Goal: Task Accomplishment & Management: Use online tool/utility

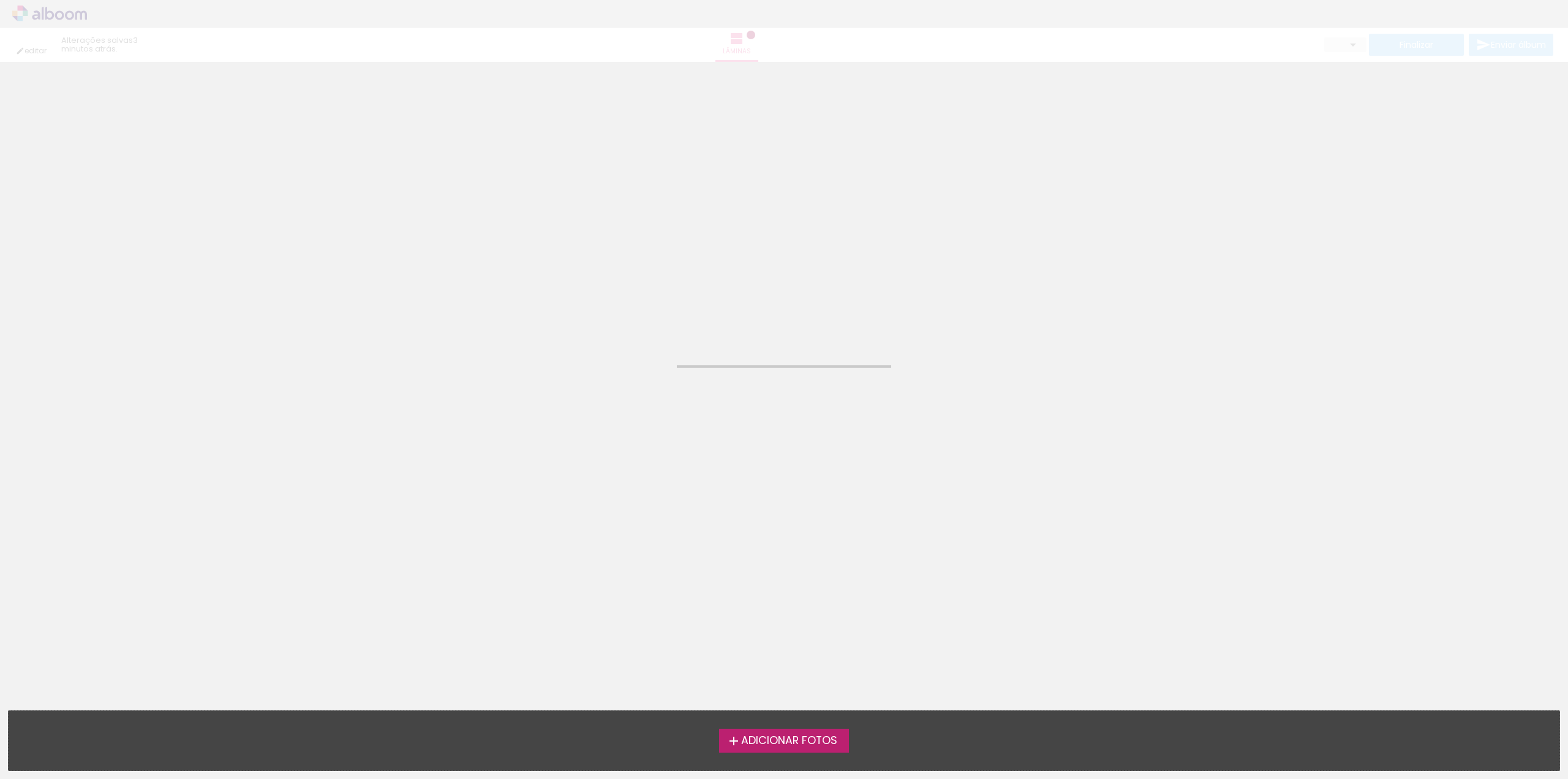
drag, startPoint x: 333, startPoint y: 750, endPoint x: 533, endPoint y: 516, distance: 307.8
click at [533, 516] on quentale-workspace at bounding box center [784, 389] width 1568 height 779
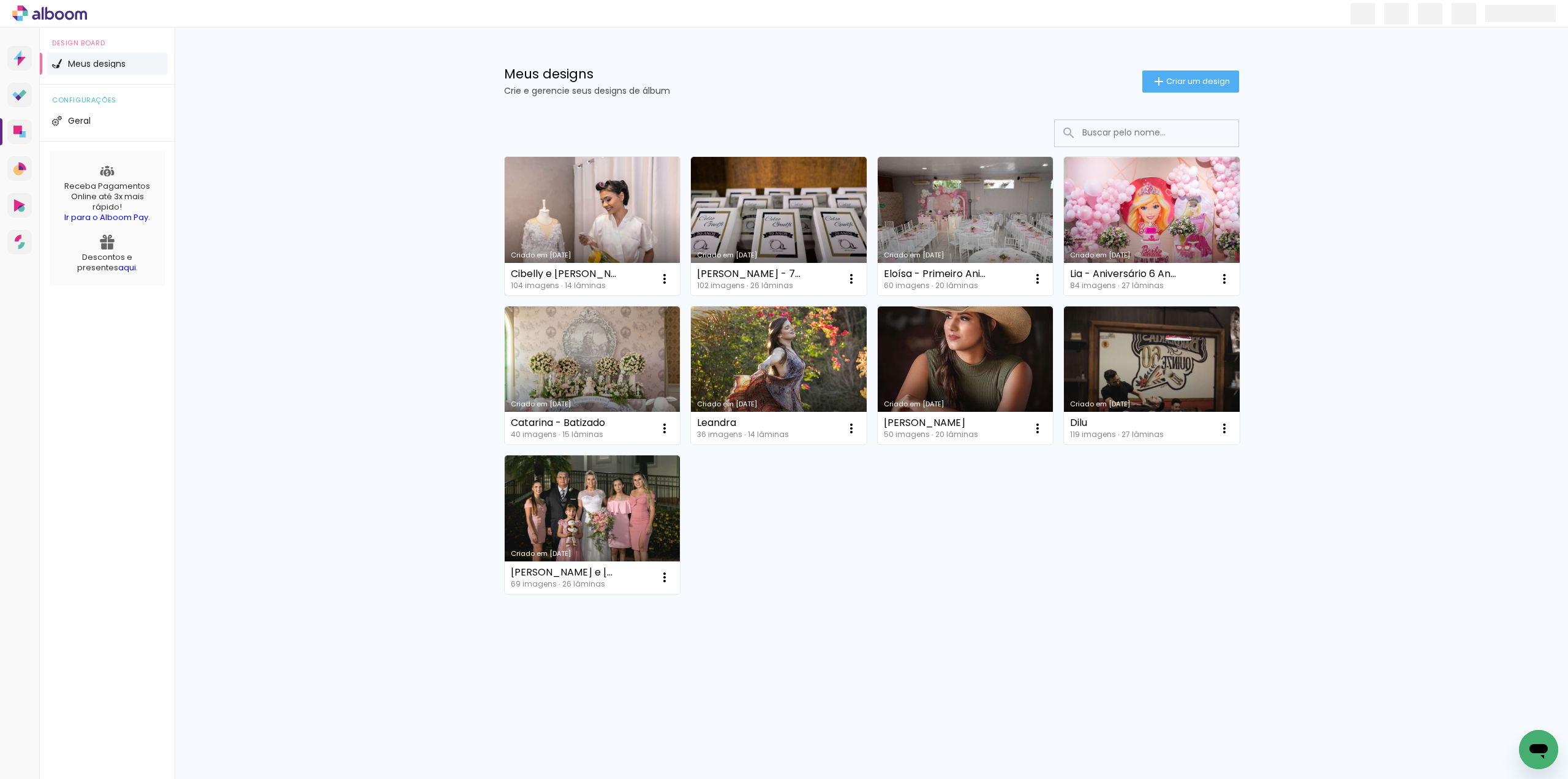
click at [0, 0] on quentale-workspace at bounding box center [0, 0] width 0 height 0
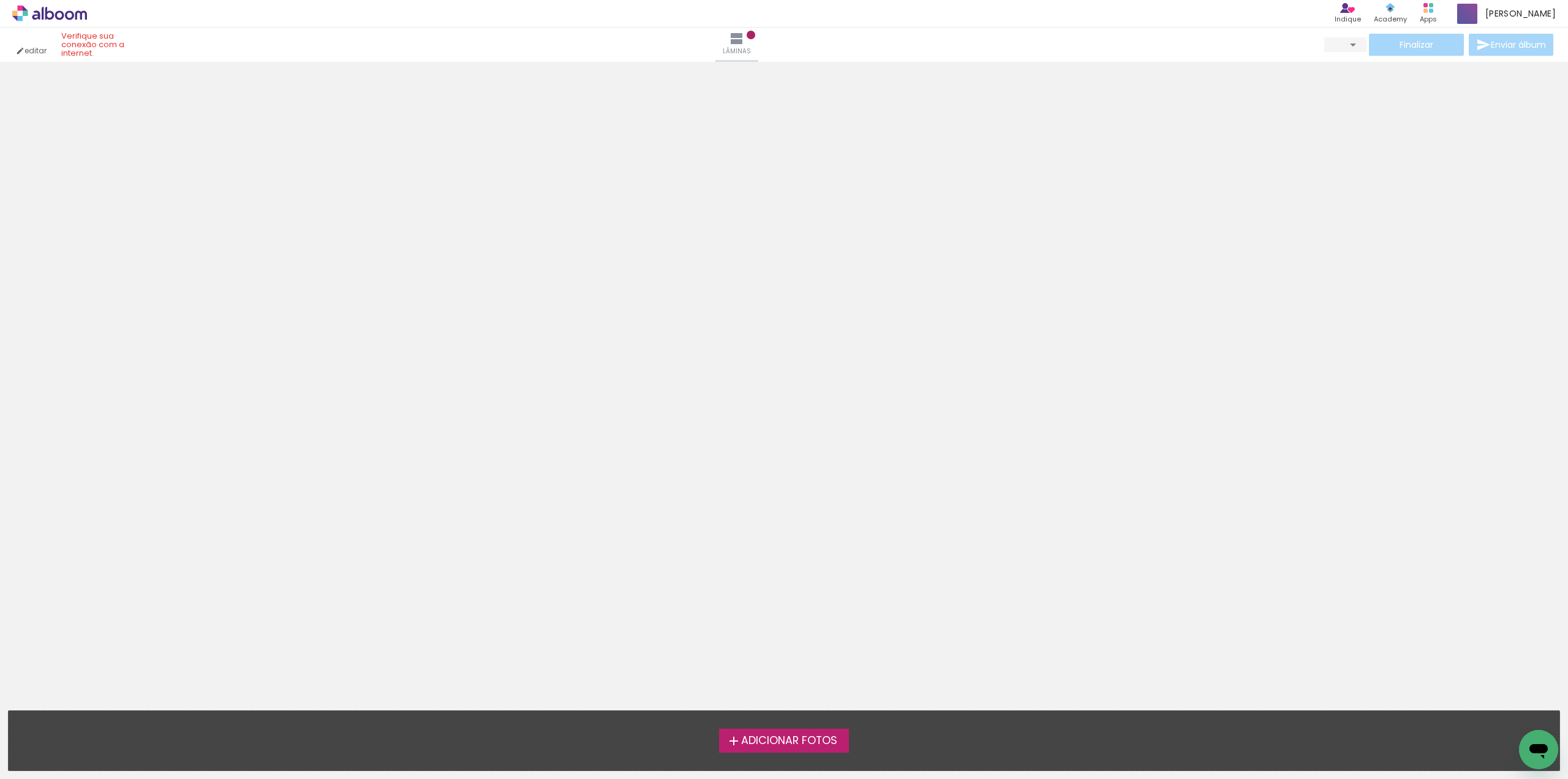
drag, startPoint x: 639, startPoint y: 744, endPoint x: 756, endPoint y: 498, distance: 272.4
click at [756, 498] on quentale-workspace at bounding box center [784, 389] width 1568 height 779
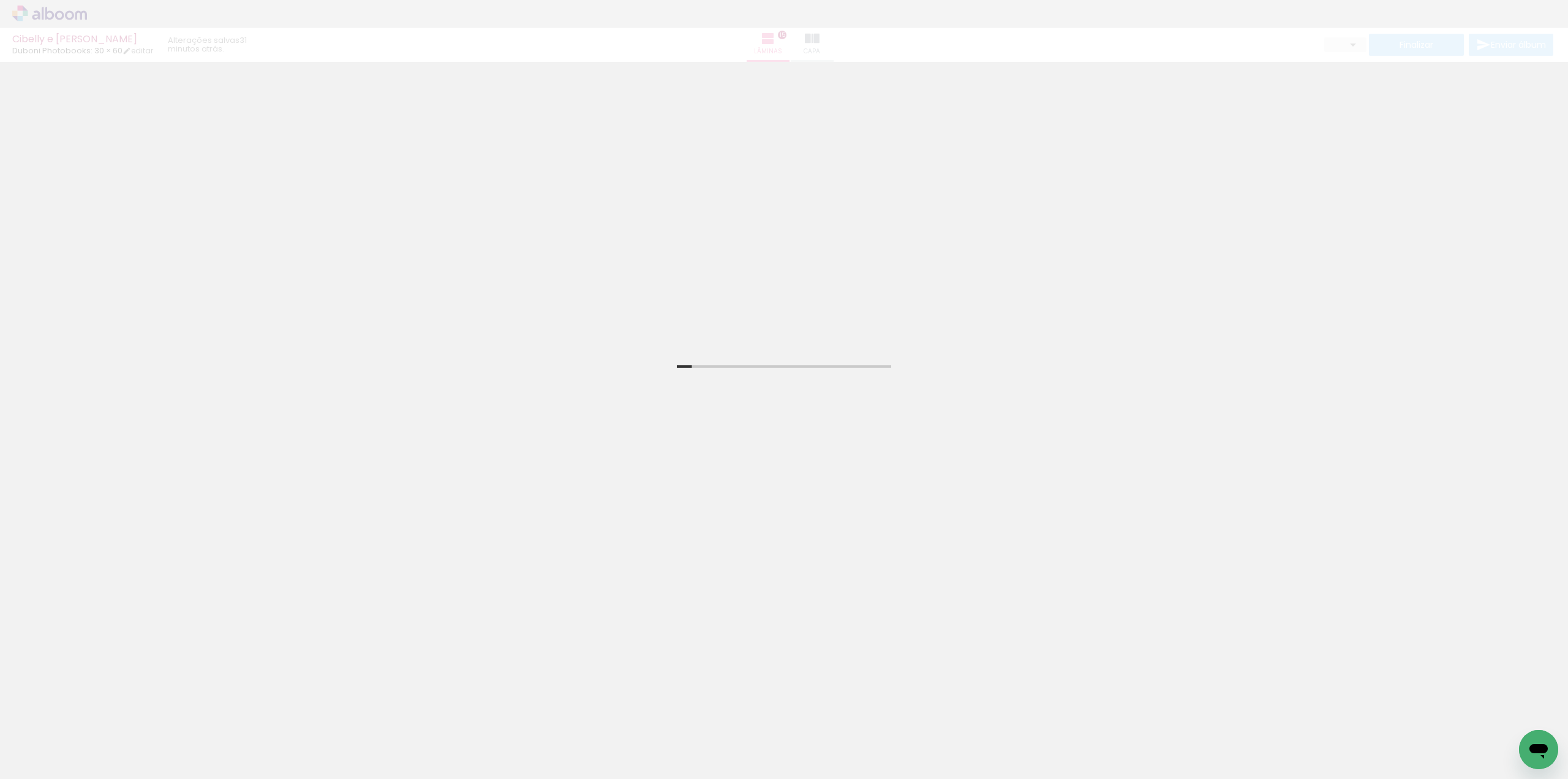
drag, startPoint x: 971, startPoint y: 746, endPoint x: 797, endPoint y: 525, distance: 281.3
click at [797, 525] on quentale-workspace at bounding box center [784, 389] width 1568 height 779
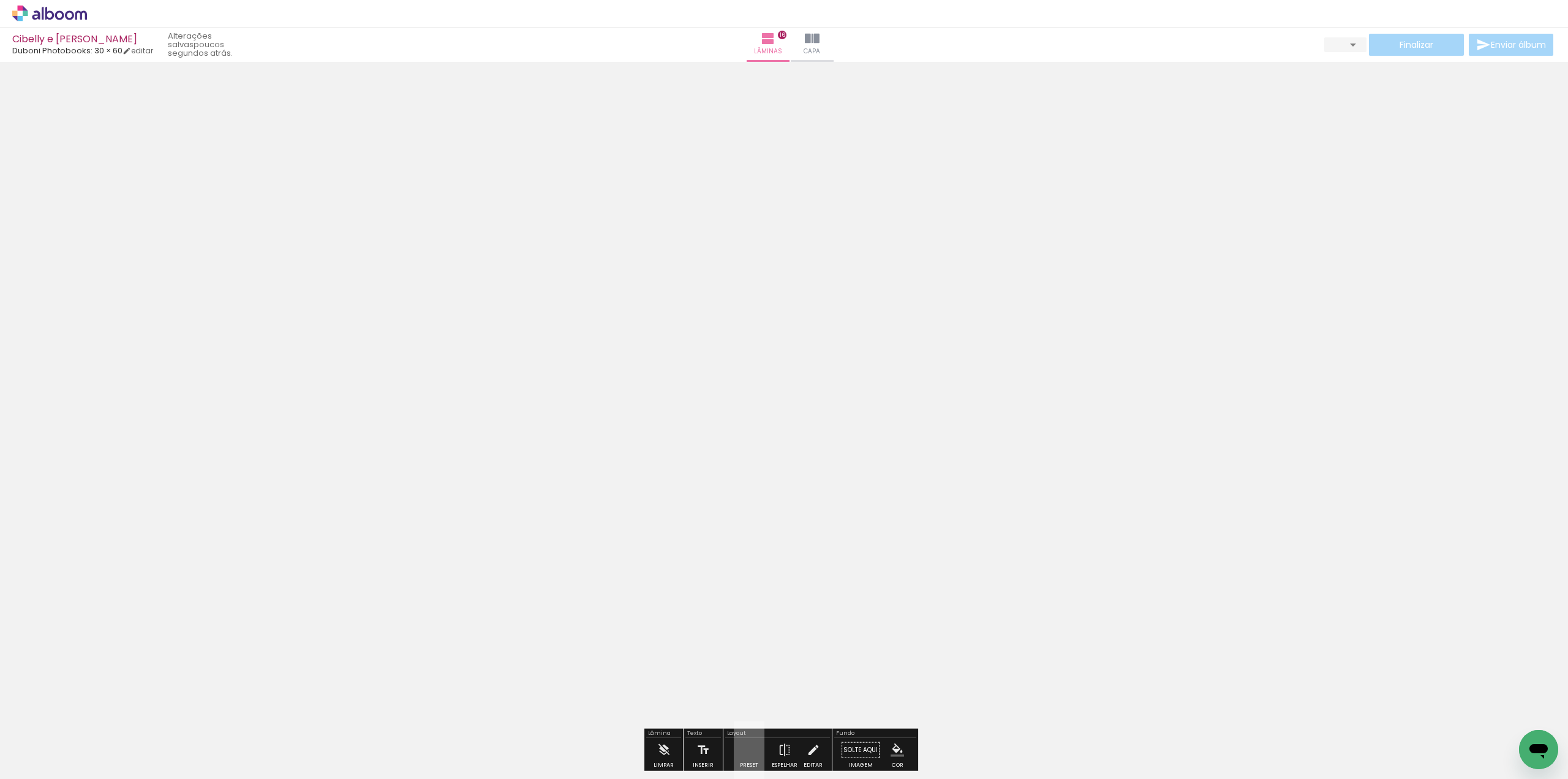
scroll to position [6539, 0]
